Goal: Information Seeking & Learning: Learn about a topic

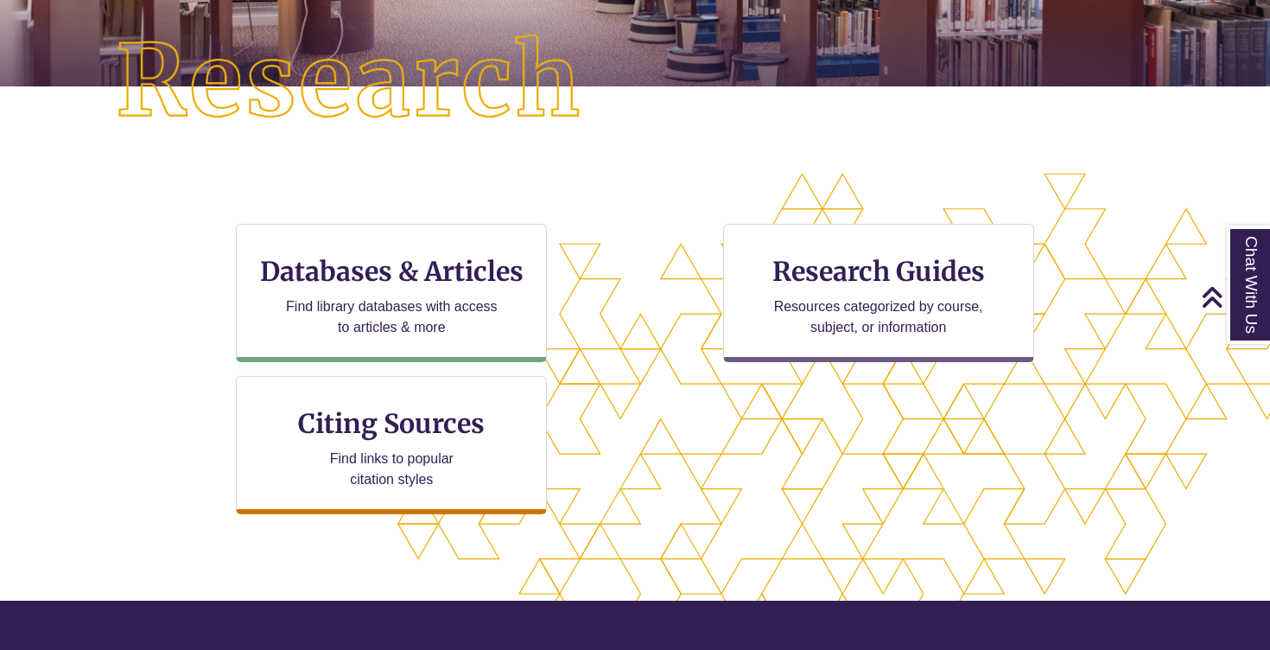
scroll to position [424, 0]
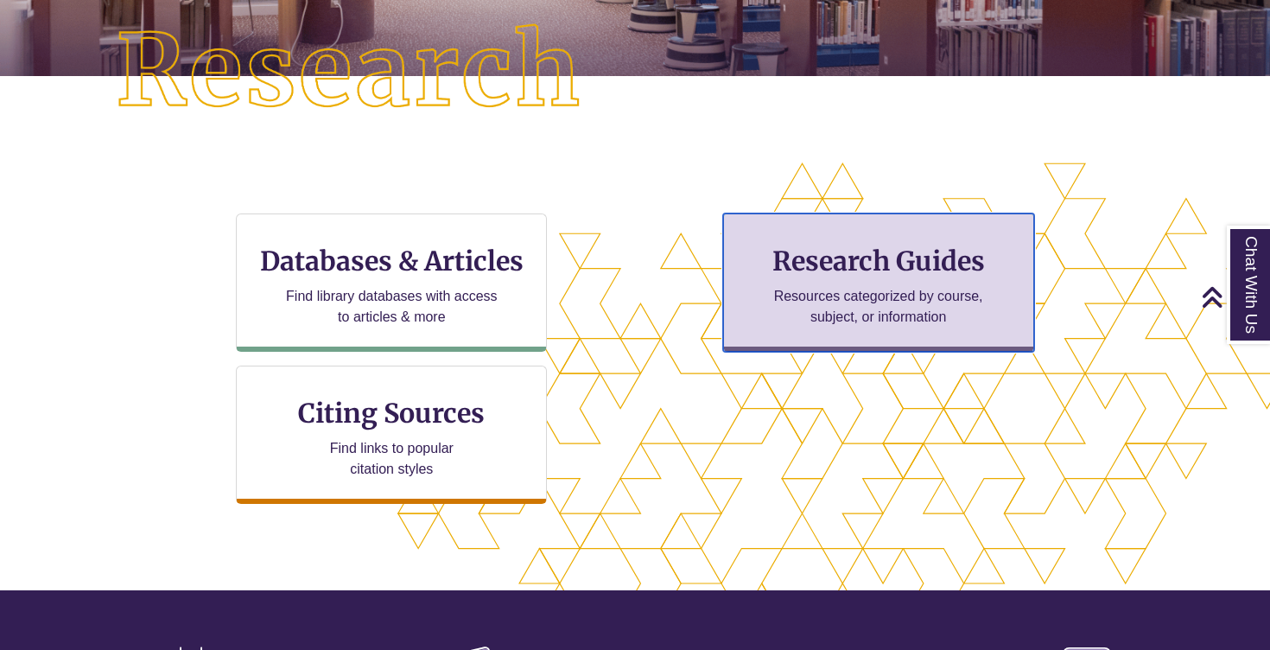
click at [823, 313] on p "Resources categorized by course, subject, or information" at bounding box center [879, 306] width 226 height 41
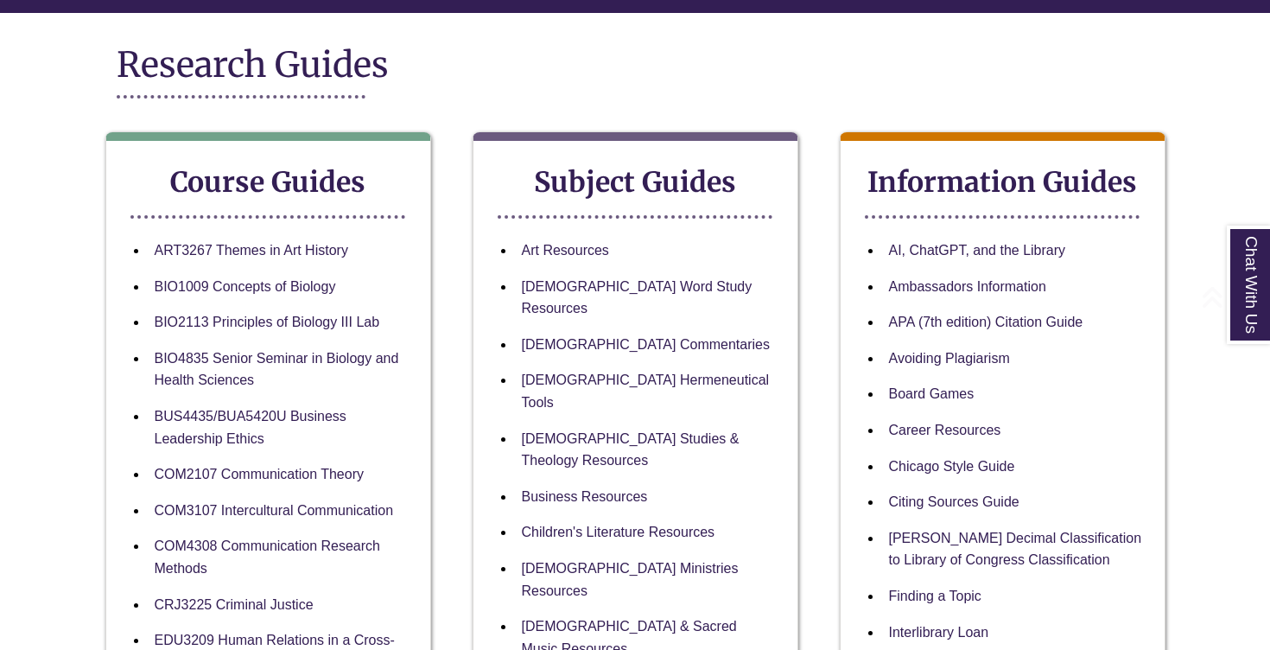
scroll to position [201, 0]
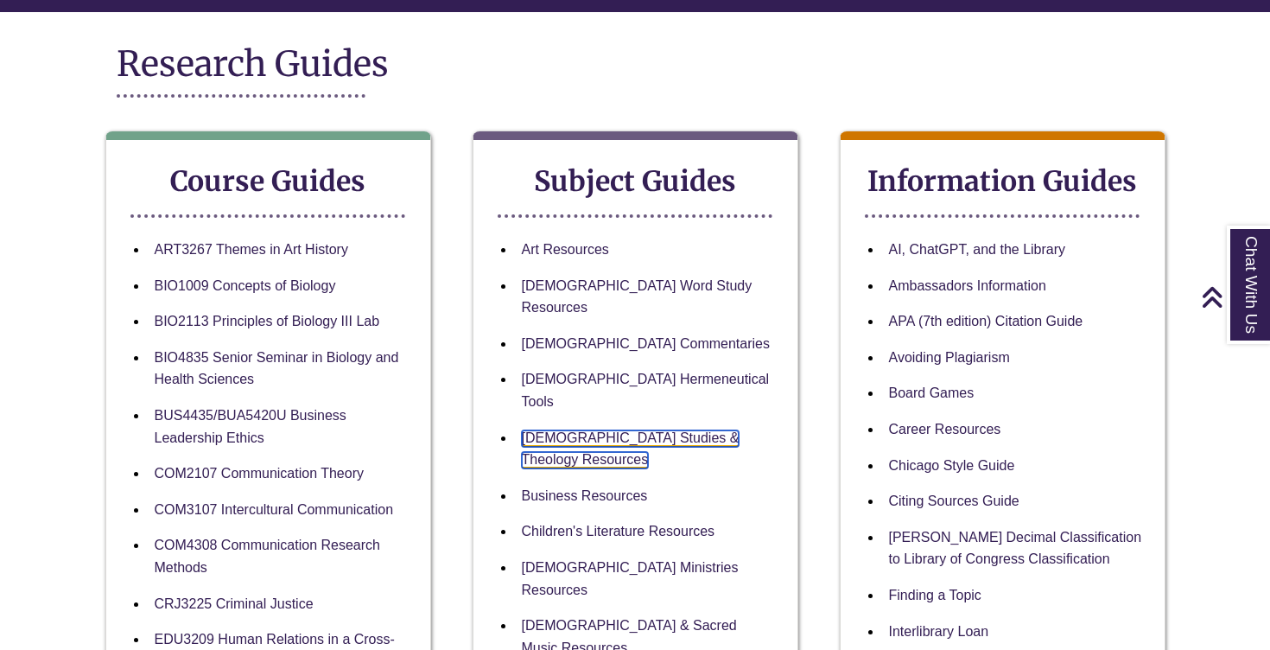
click at [662, 430] on link "[DEMOGRAPHIC_DATA] Studies & Theology Resources" at bounding box center [631, 449] width 218 height 39
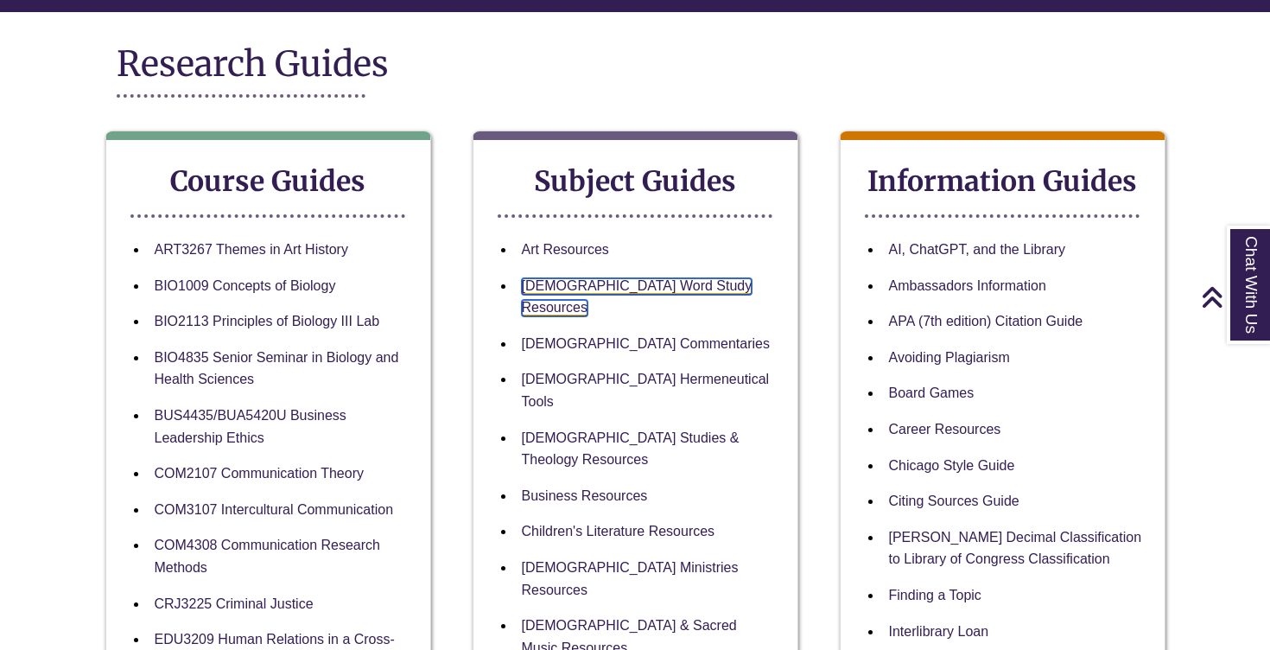
click at [622, 284] on link "[DEMOGRAPHIC_DATA] Word Study Resources" at bounding box center [637, 297] width 231 height 39
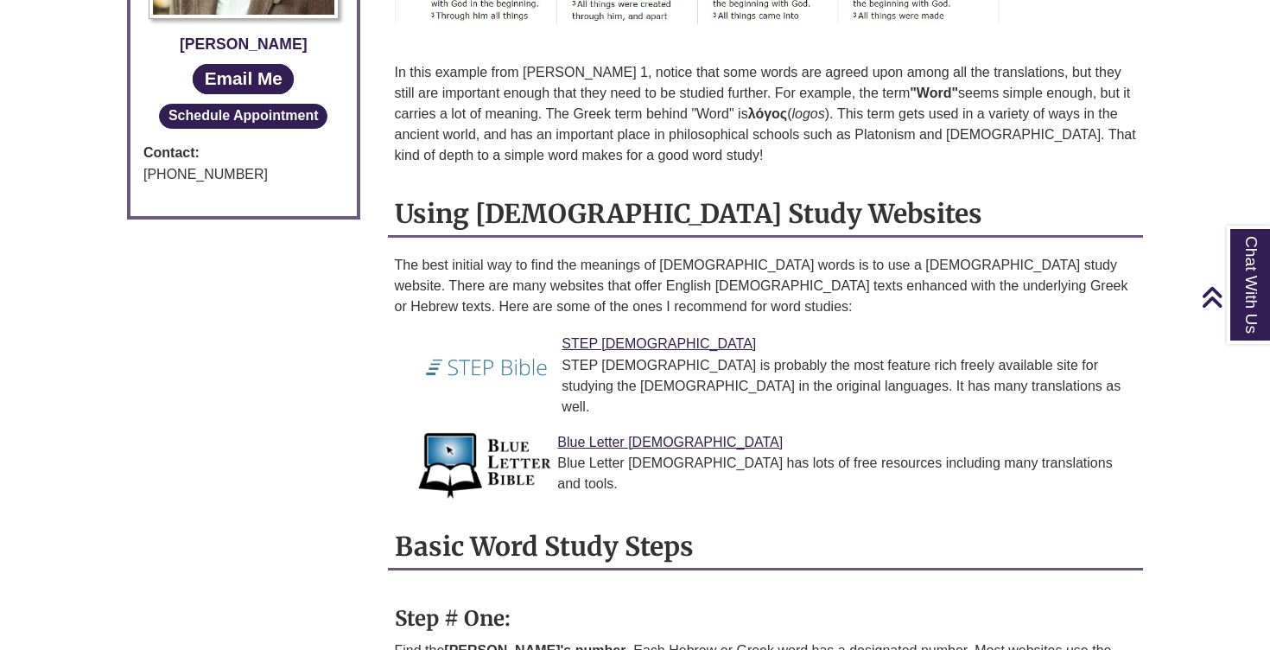
scroll to position [1167, 0]
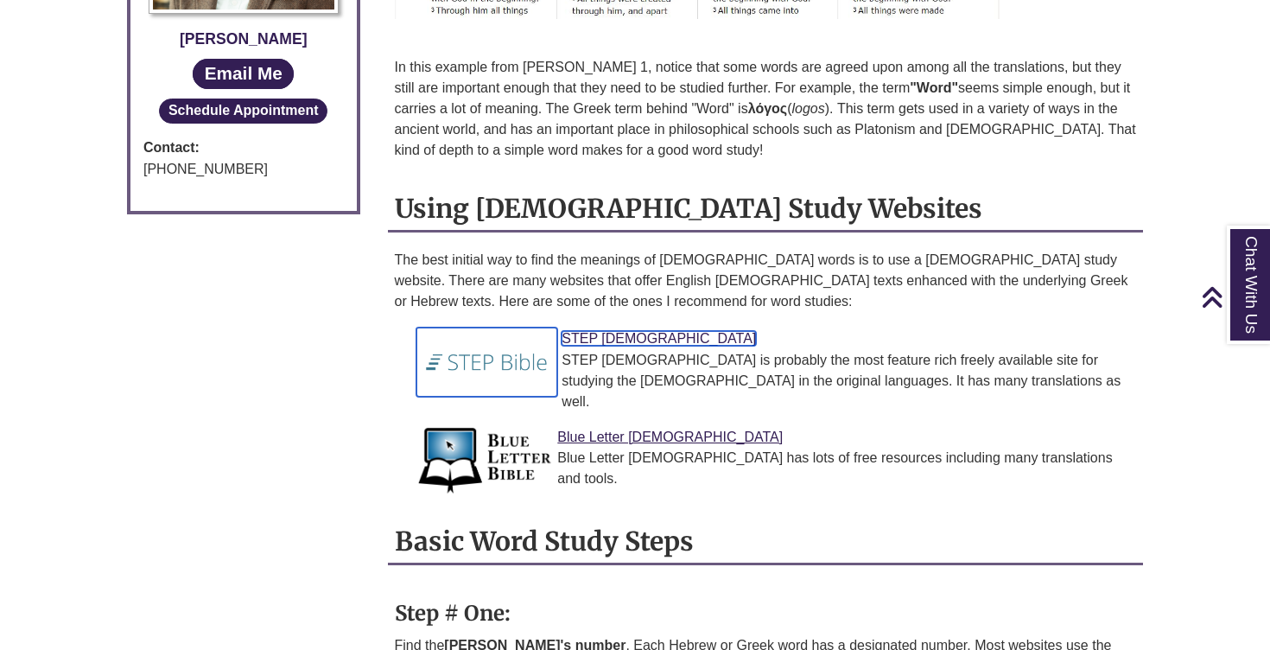
click at [594, 331] on link "STEP Bible" at bounding box center [659, 338] width 194 height 15
